Goal: Information Seeking & Learning: Learn about a topic

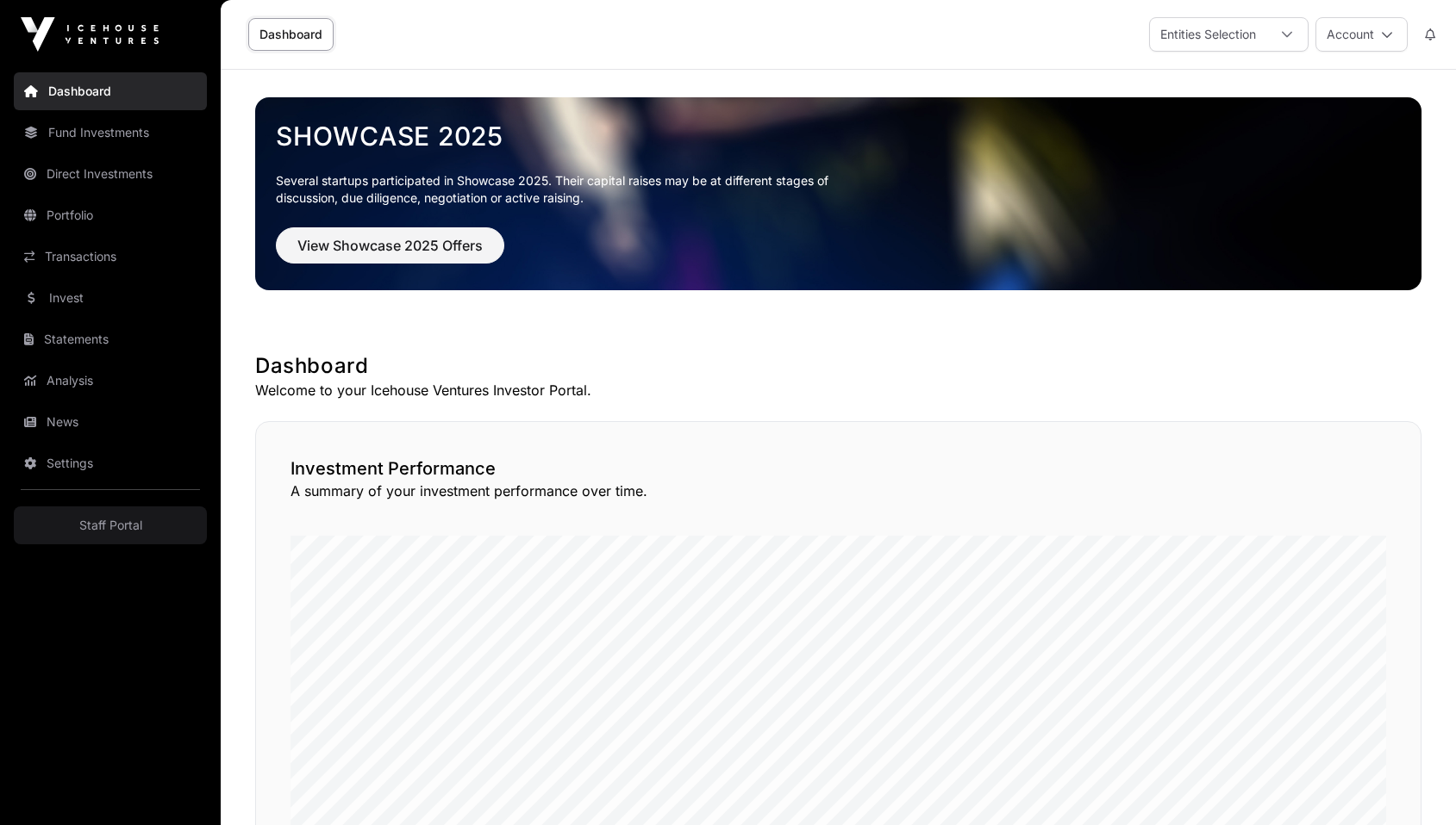
click at [78, 294] on link "Invest" at bounding box center [110, 297] width 193 height 38
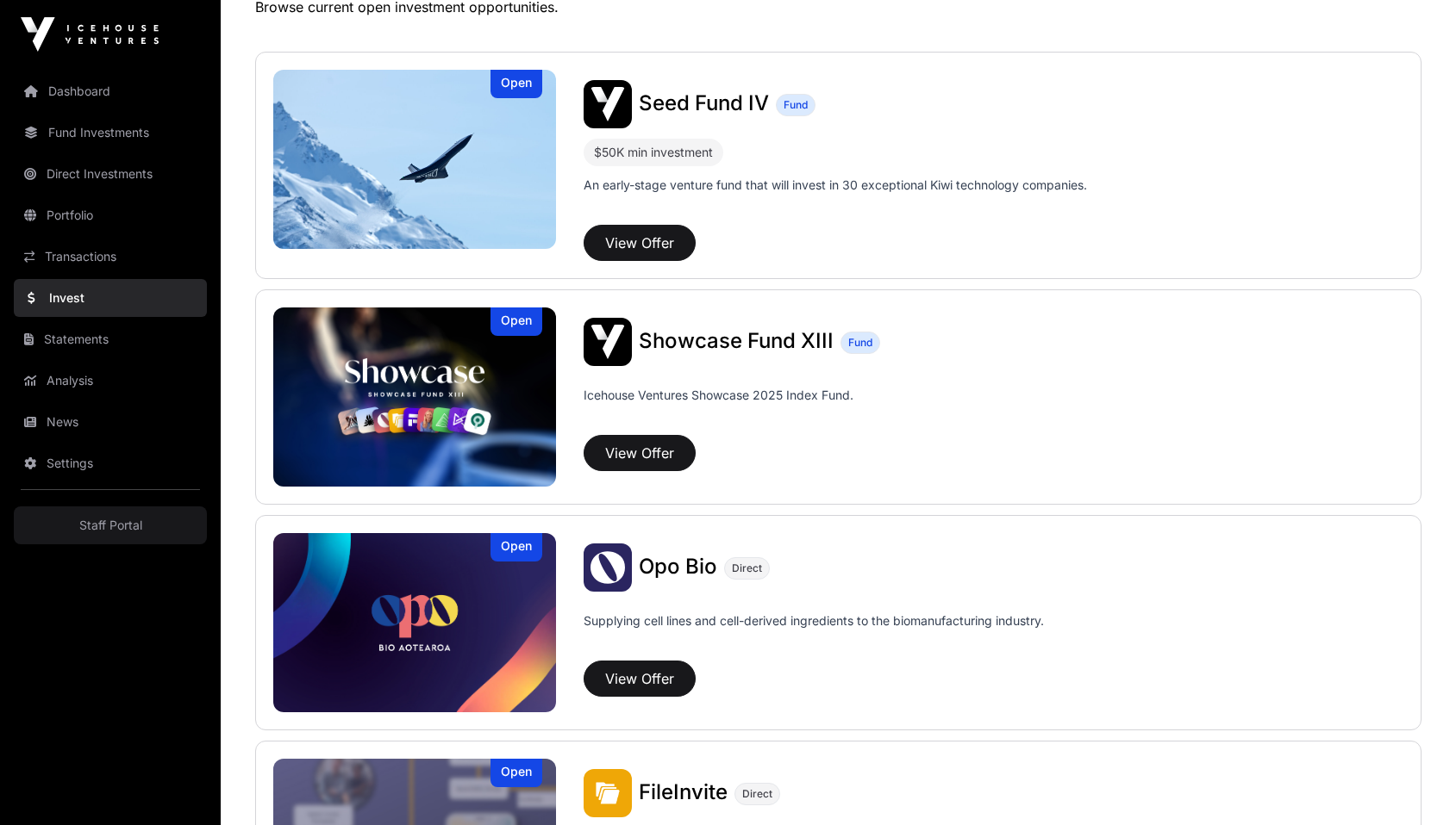
scroll to position [319, 0]
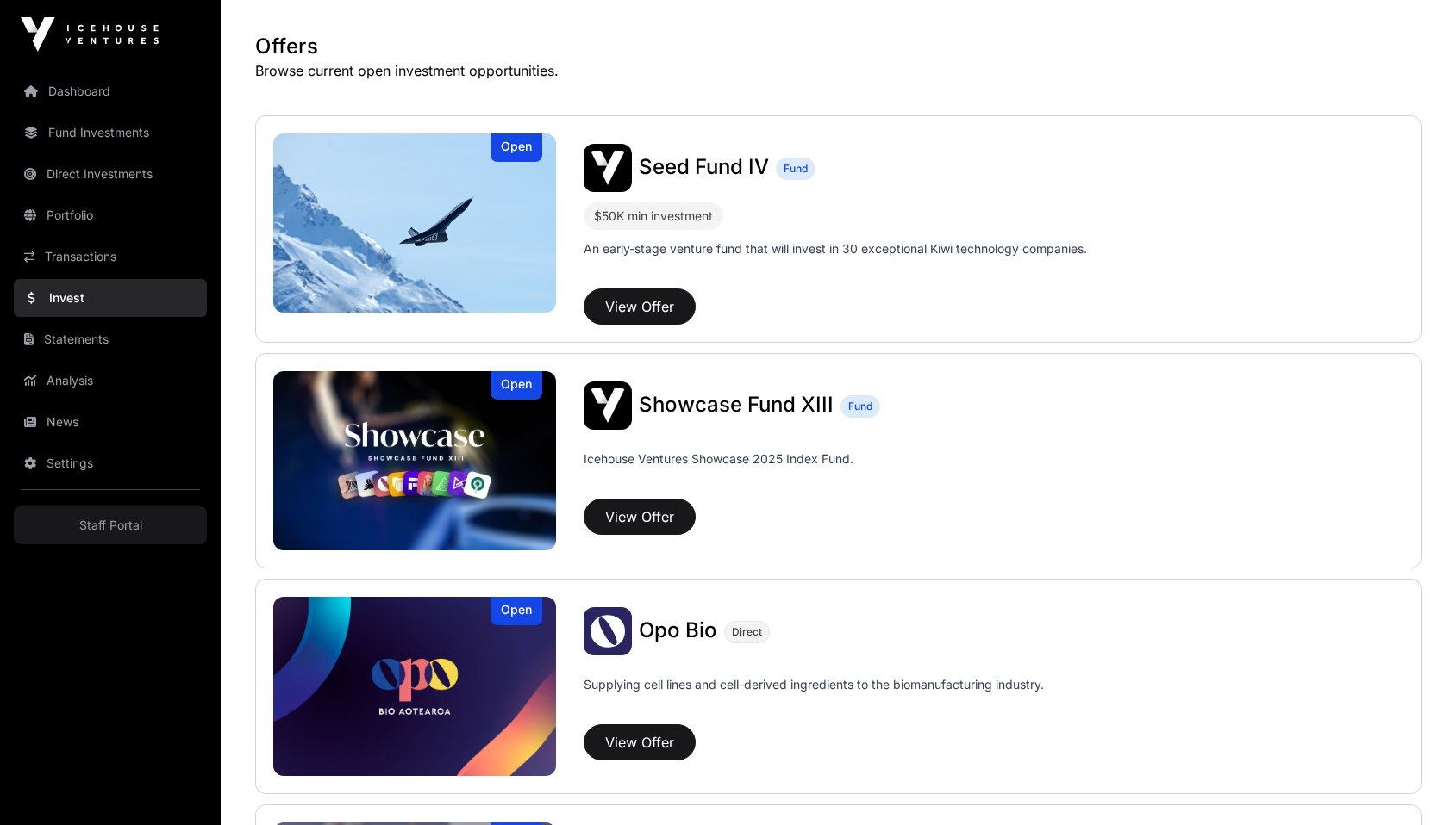
click at [453, 673] on img at bounding box center [415, 686] width 283 height 179
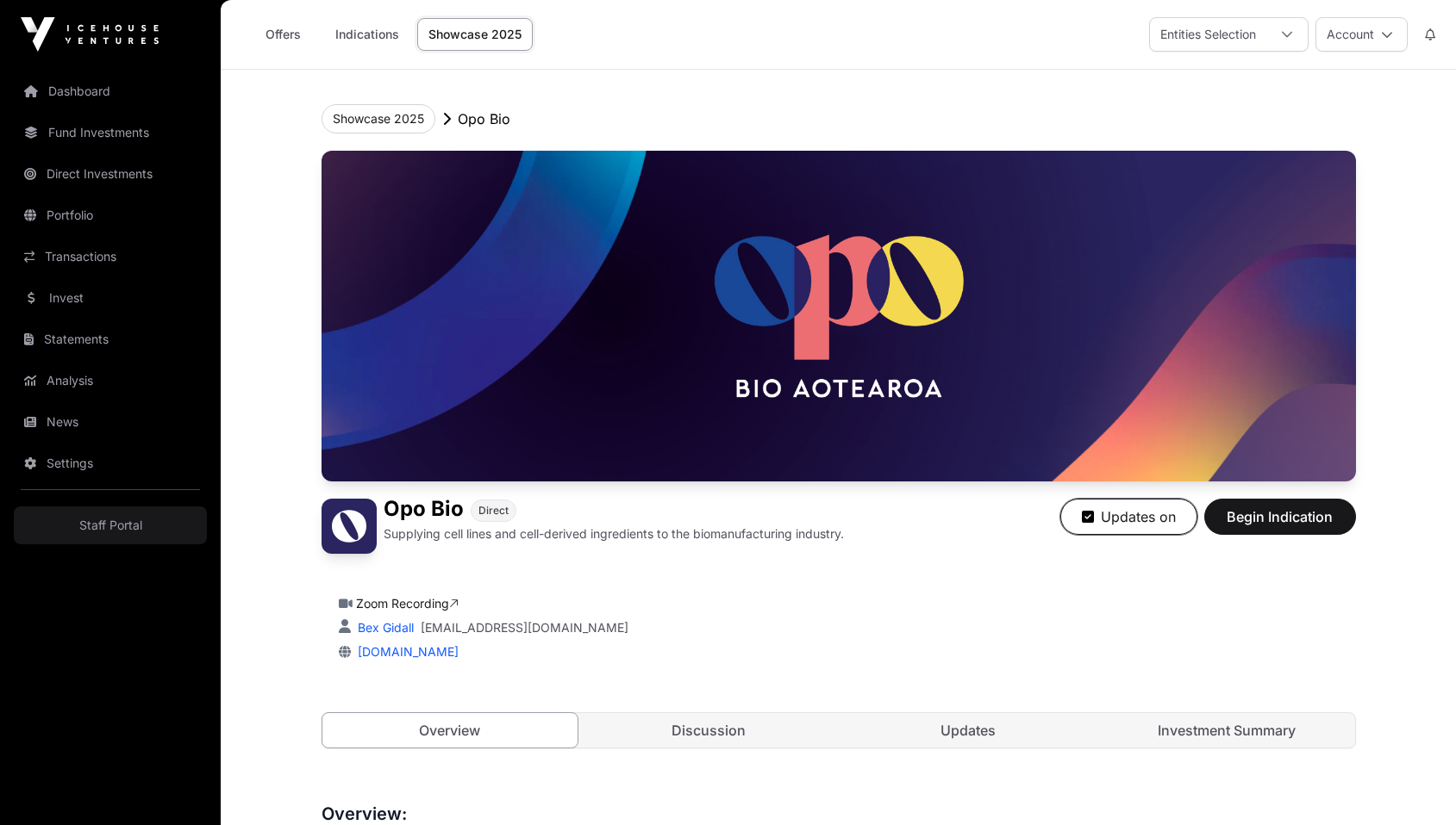
click at [1118, 514] on button "Updates on" at bounding box center [1128, 517] width 137 height 36
click at [379, 114] on button "Showcase 2025" at bounding box center [378, 119] width 114 height 29
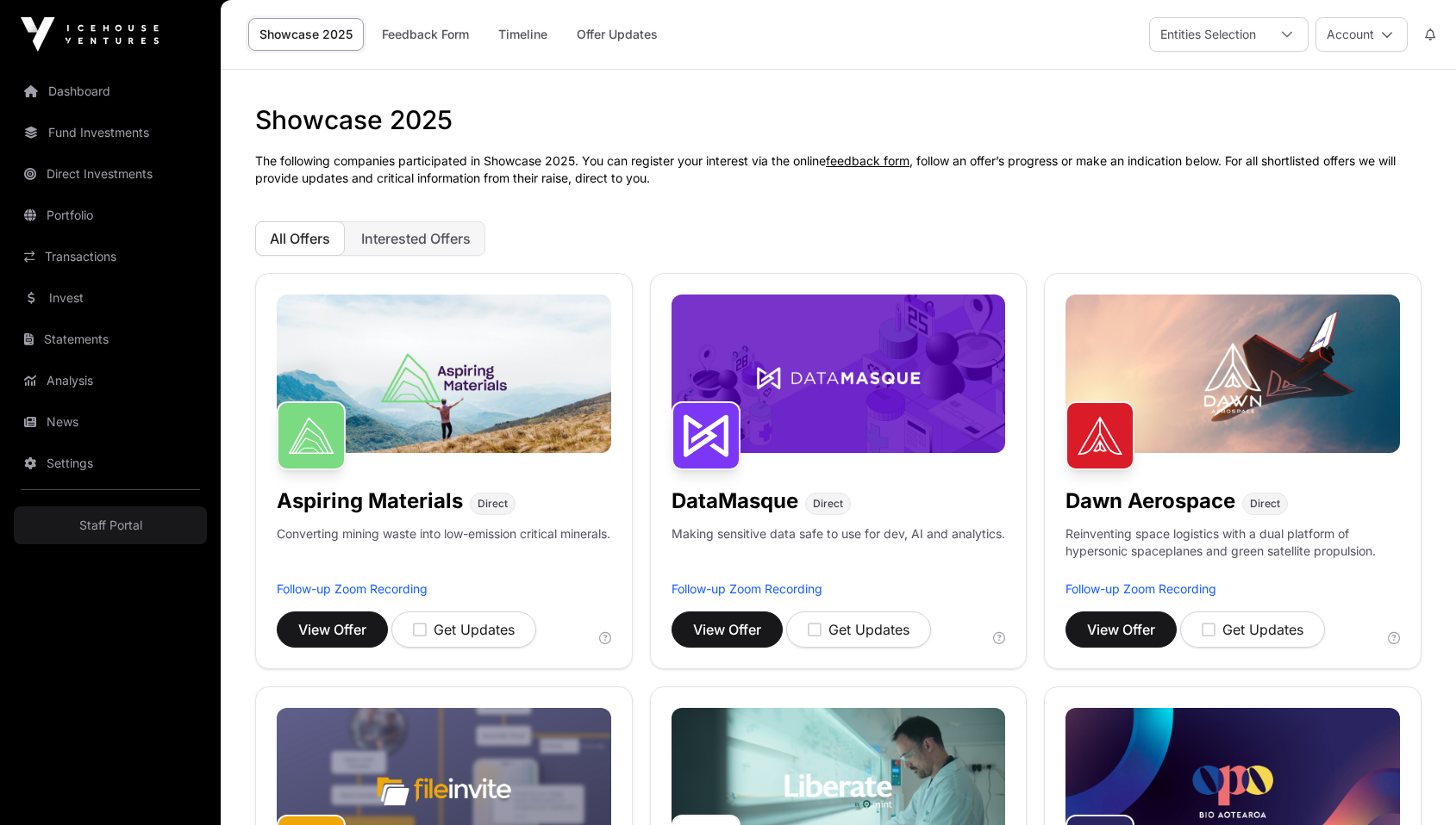
click at [402, 251] on button "Interested Offers" at bounding box center [415, 239] width 139 height 35
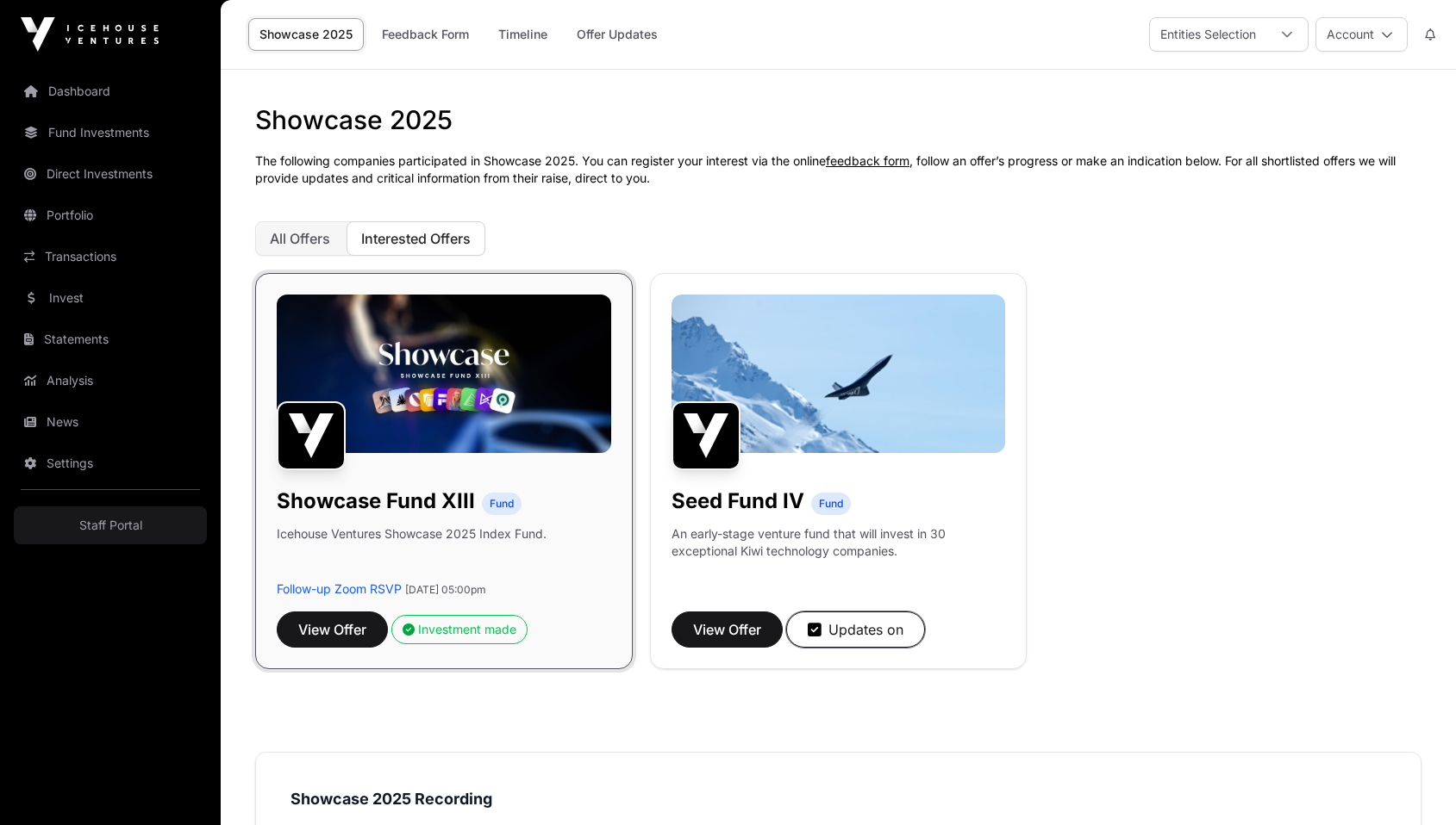
click at [847, 627] on div "Updates on" at bounding box center [856, 630] width 95 height 21
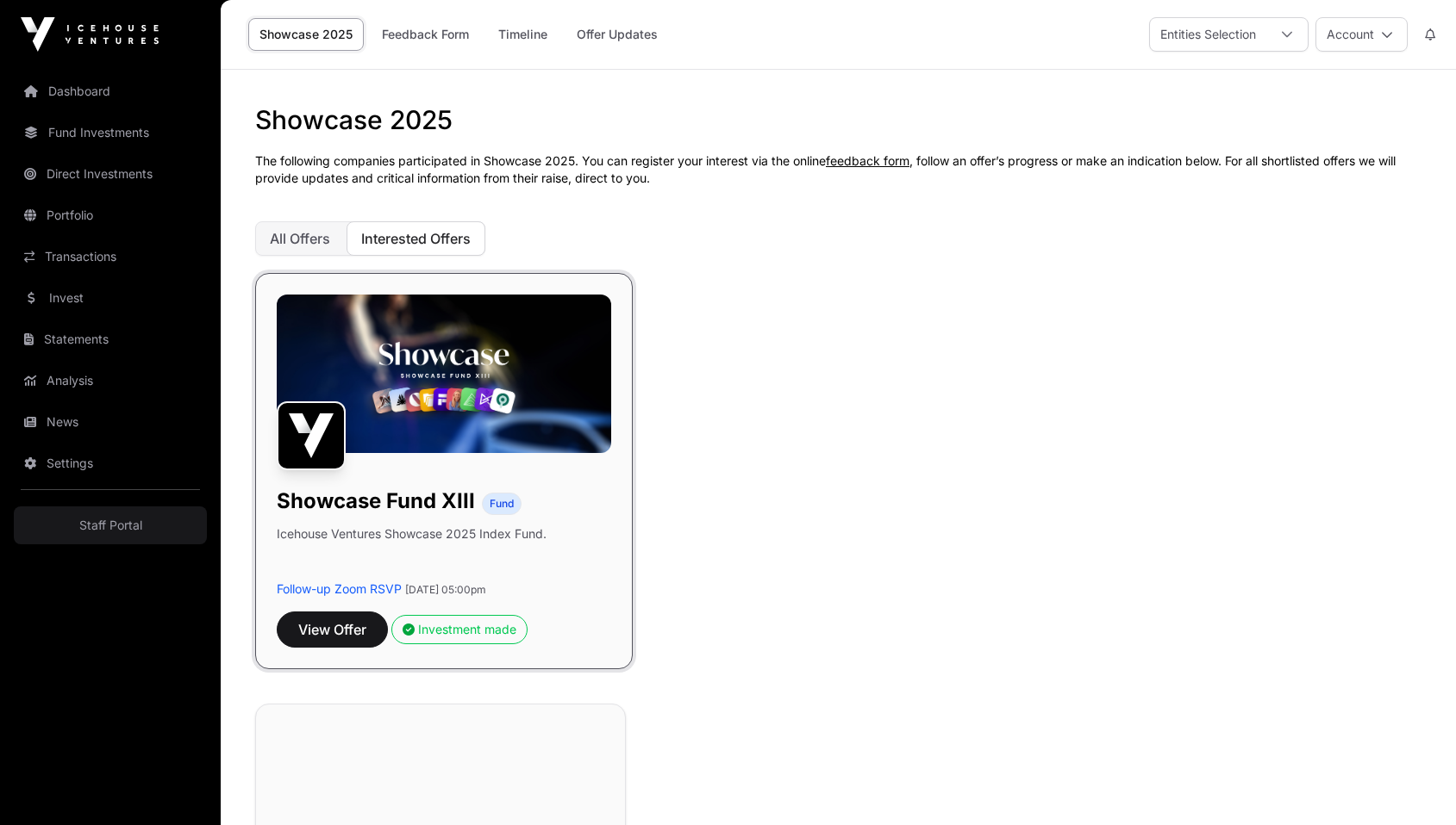
click at [299, 241] on span "All Offers" at bounding box center [300, 239] width 61 height 17
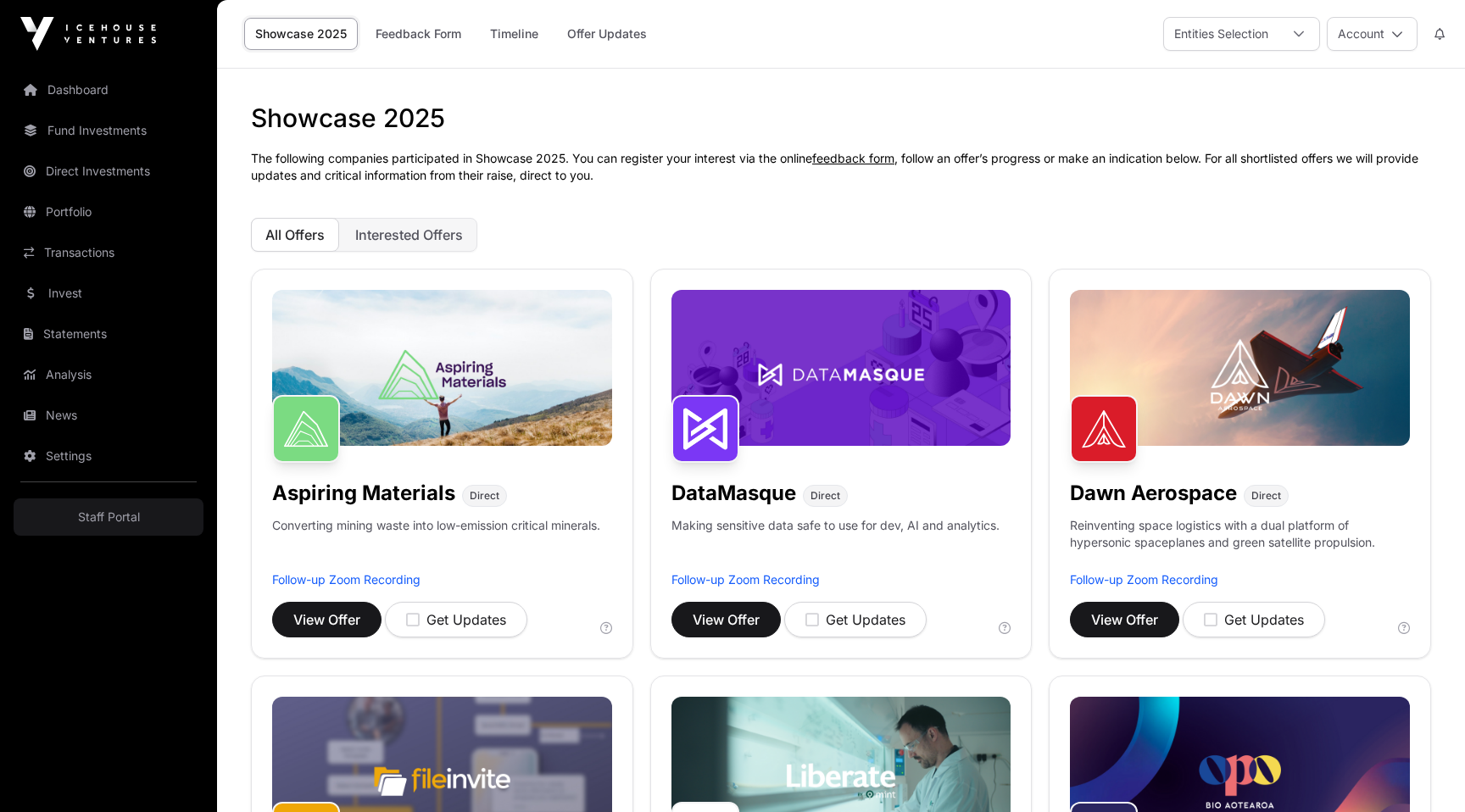
click at [928, 219] on div "All Offers Interested Offers" at bounding box center [841, 235] width 1180 height 34
